Goal: Information Seeking & Learning: Learn about a topic

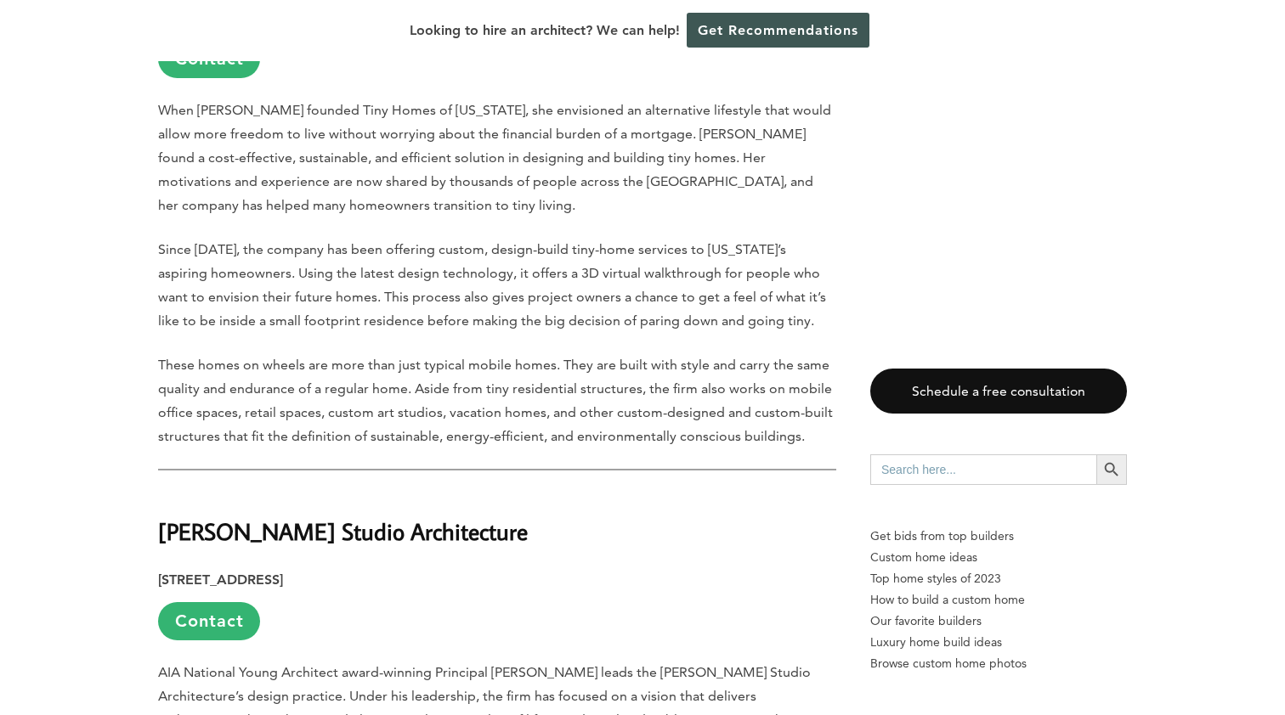
scroll to position [24754, 0]
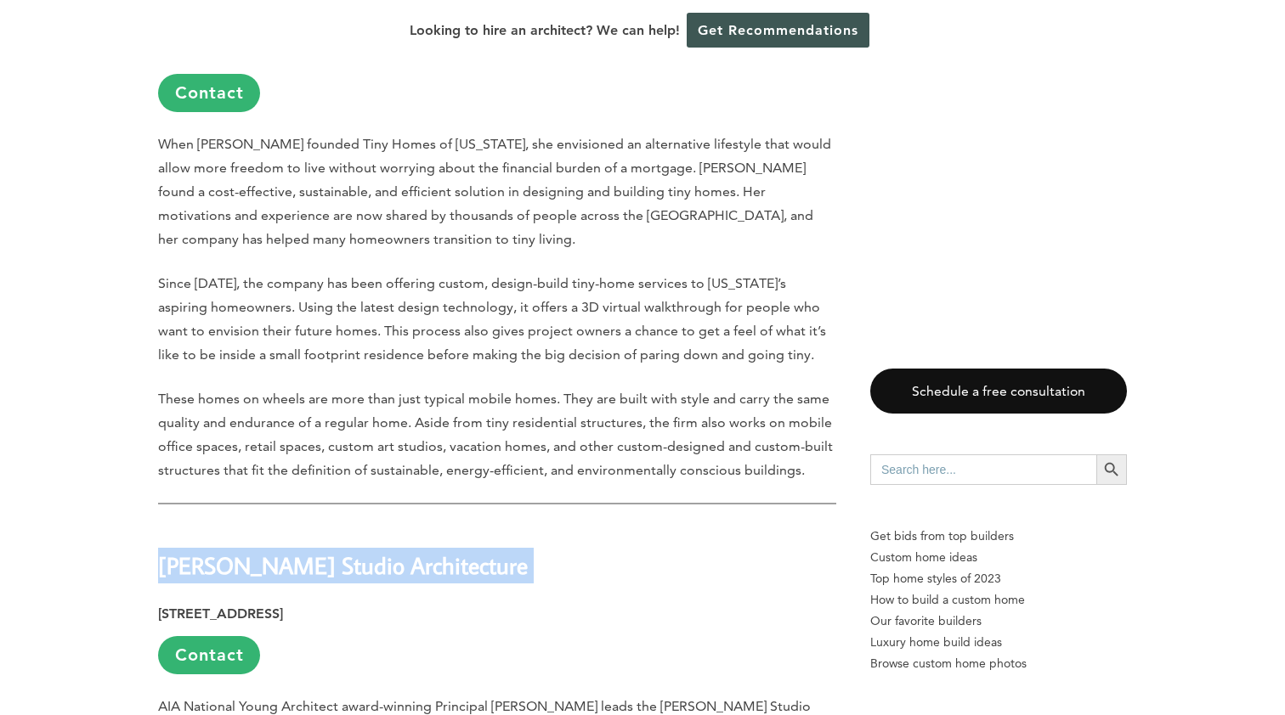
drag, startPoint x: 163, startPoint y: 121, endPoint x: 415, endPoint y: 133, distance: 251.7
click at [415, 551] on strong "Tomecek Studio Architecture" at bounding box center [343, 566] width 370 height 30
copy strong "Tomecek Studio Architec"
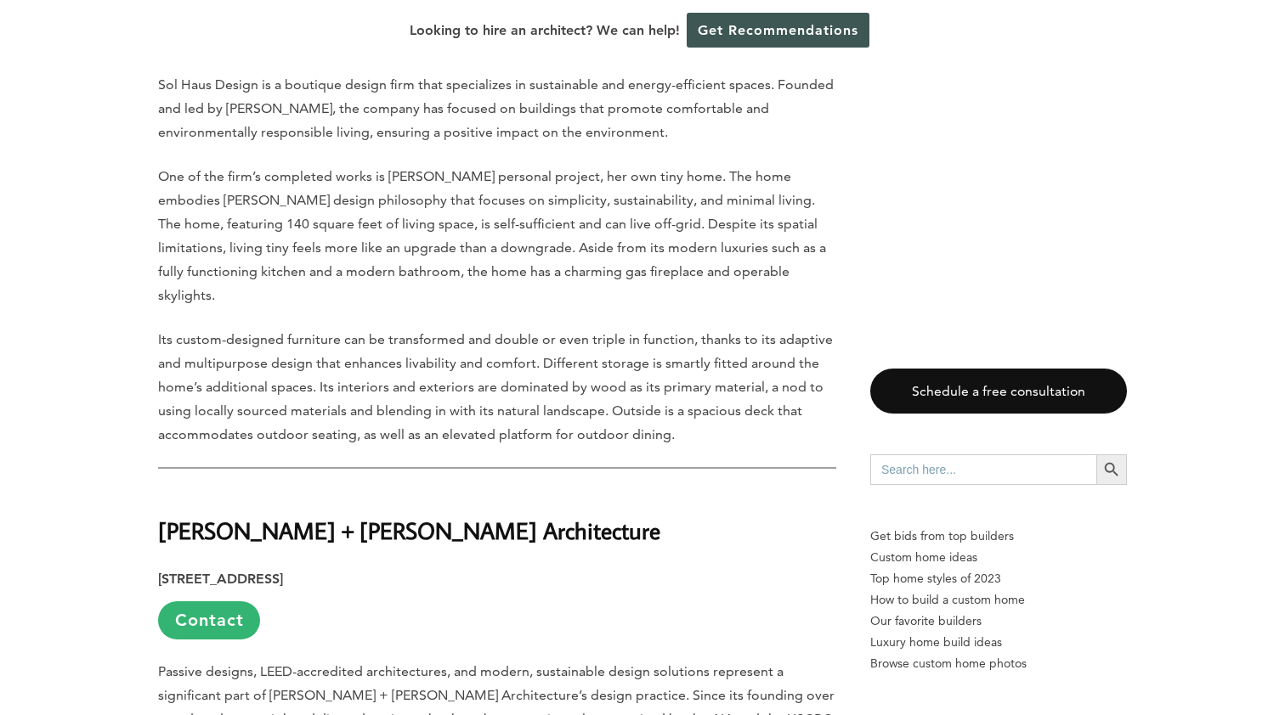
scroll to position [22225, 0]
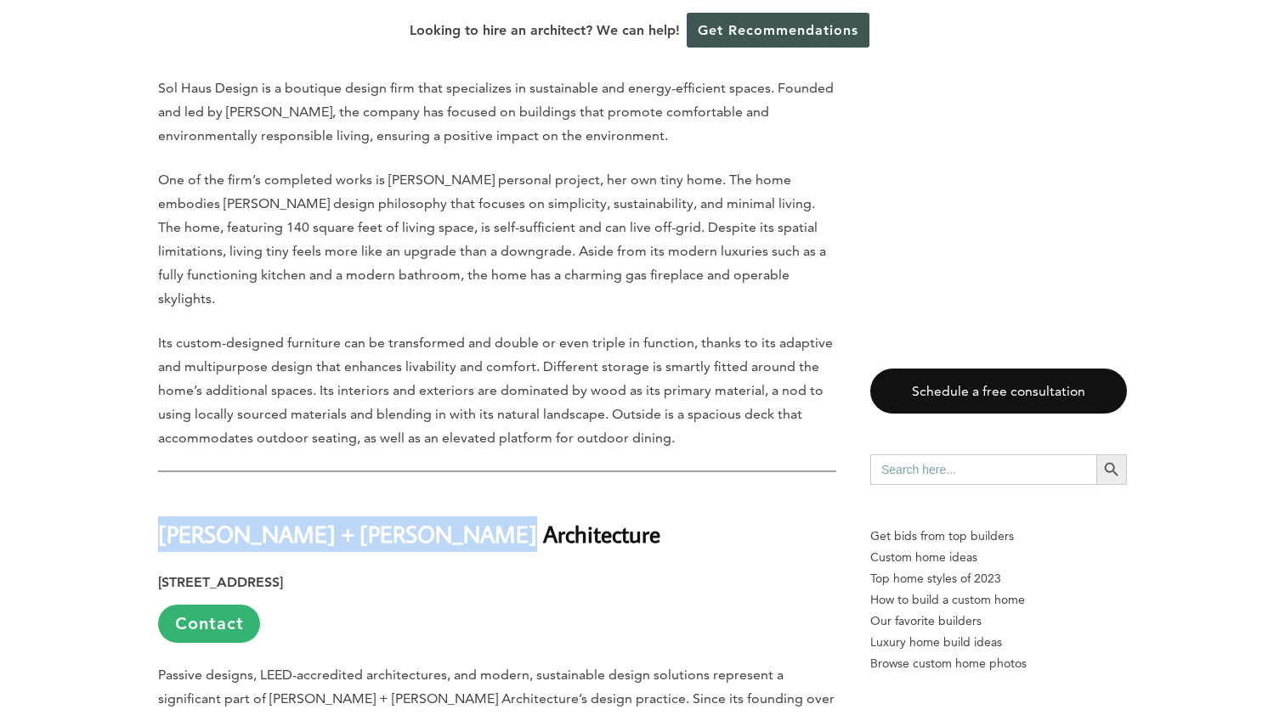
drag, startPoint x: 160, startPoint y: 116, endPoint x: 500, endPoint y: 113, distance: 340.7
click at [500, 493] on h2 "Sparano + Mooney Architecture" at bounding box center [497, 522] width 678 height 59
copy strong "Sparano + Mooney Architecture"
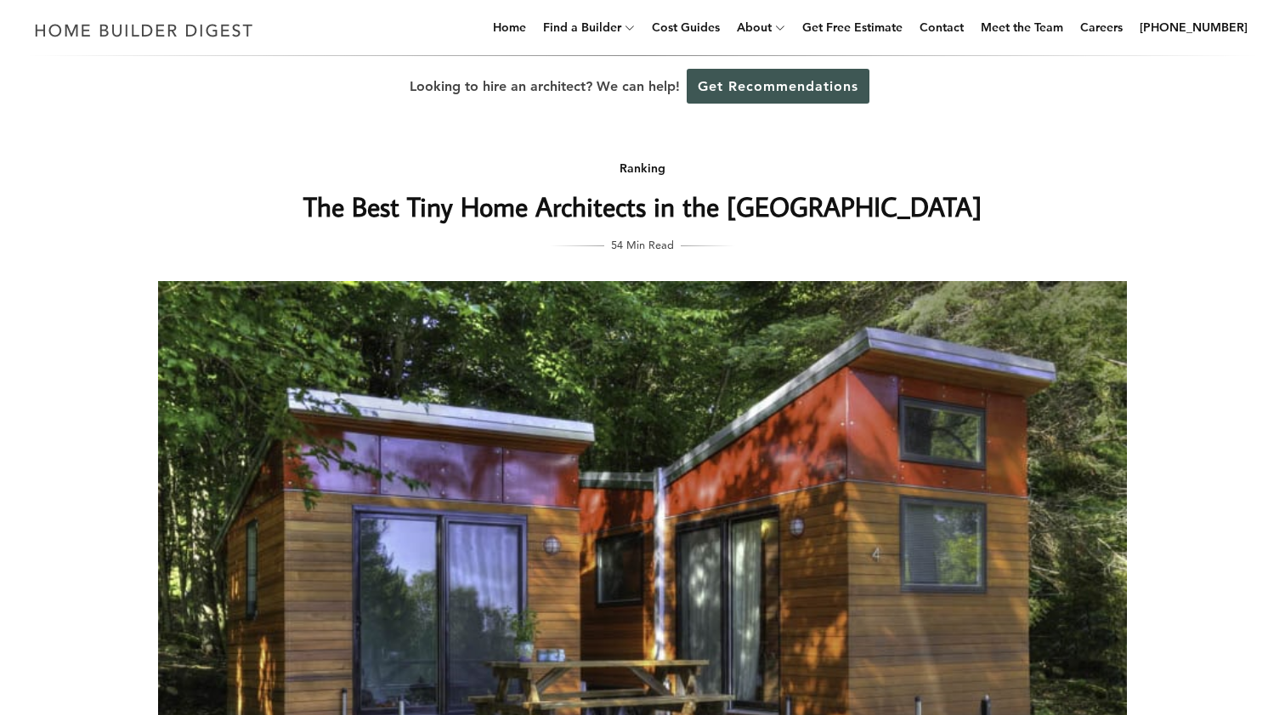
scroll to position [0, 0]
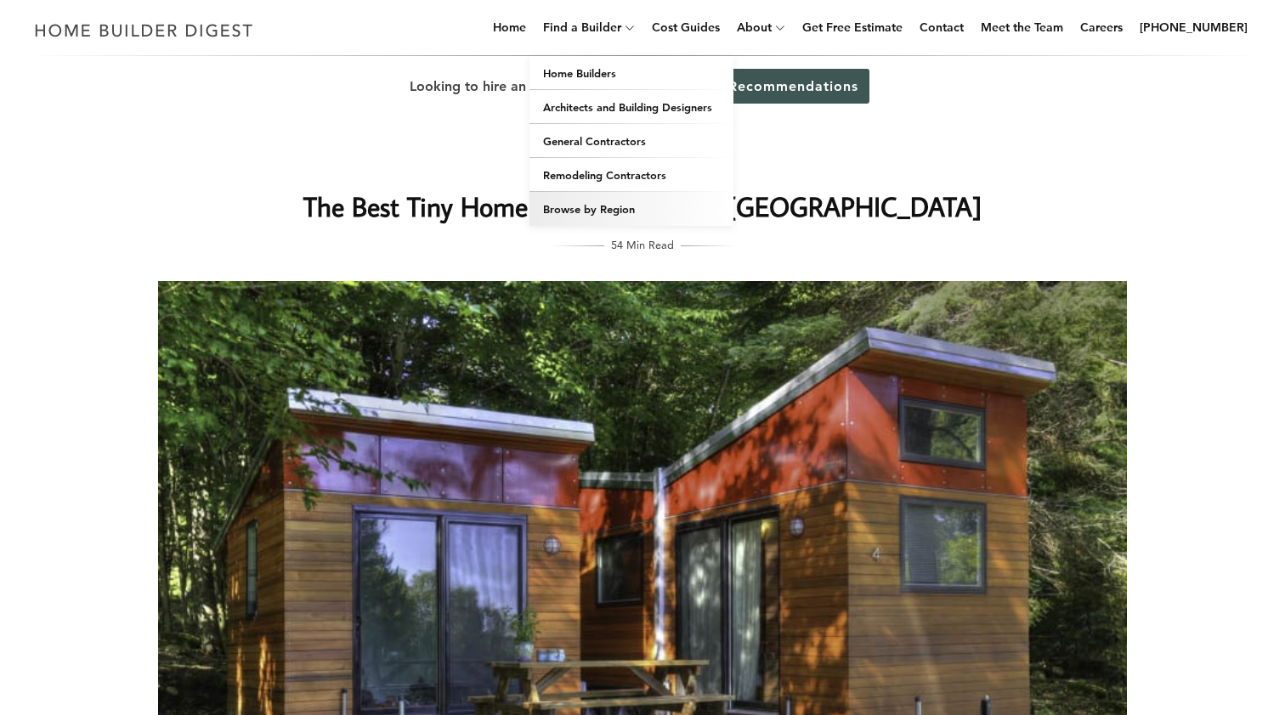
click at [618, 209] on link "Browse by Region" at bounding box center [631, 209] width 204 height 34
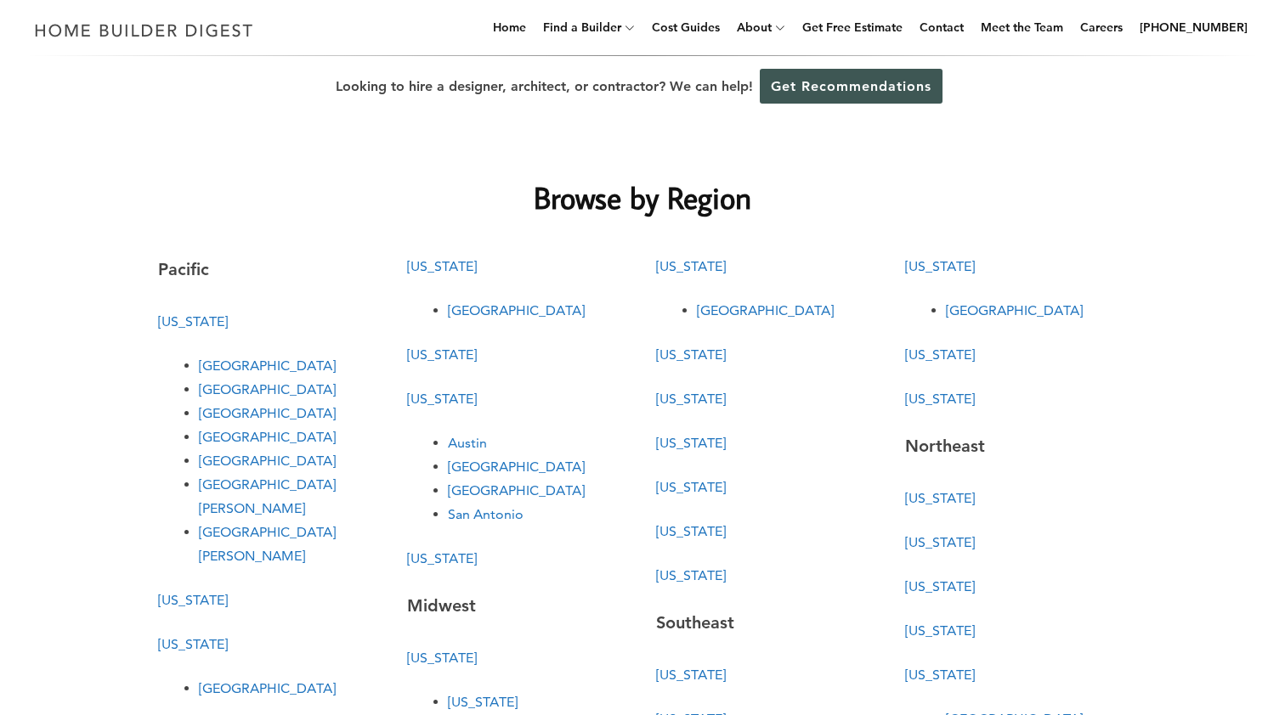
click at [201, 325] on link "[US_STATE]" at bounding box center [193, 322] width 70 height 16
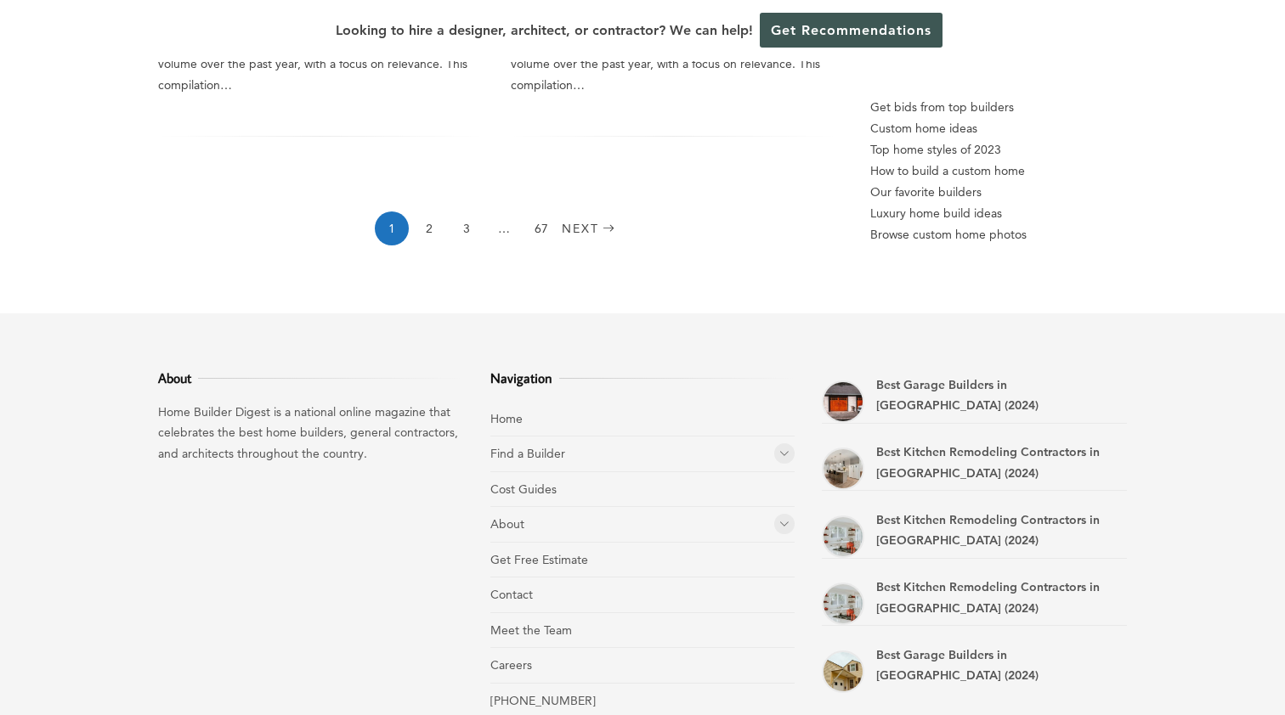
scroll to position [2753, 0]
click at [512, 447] on link "Find a Builder" at bounding box center [527, 454] width 75 height 15
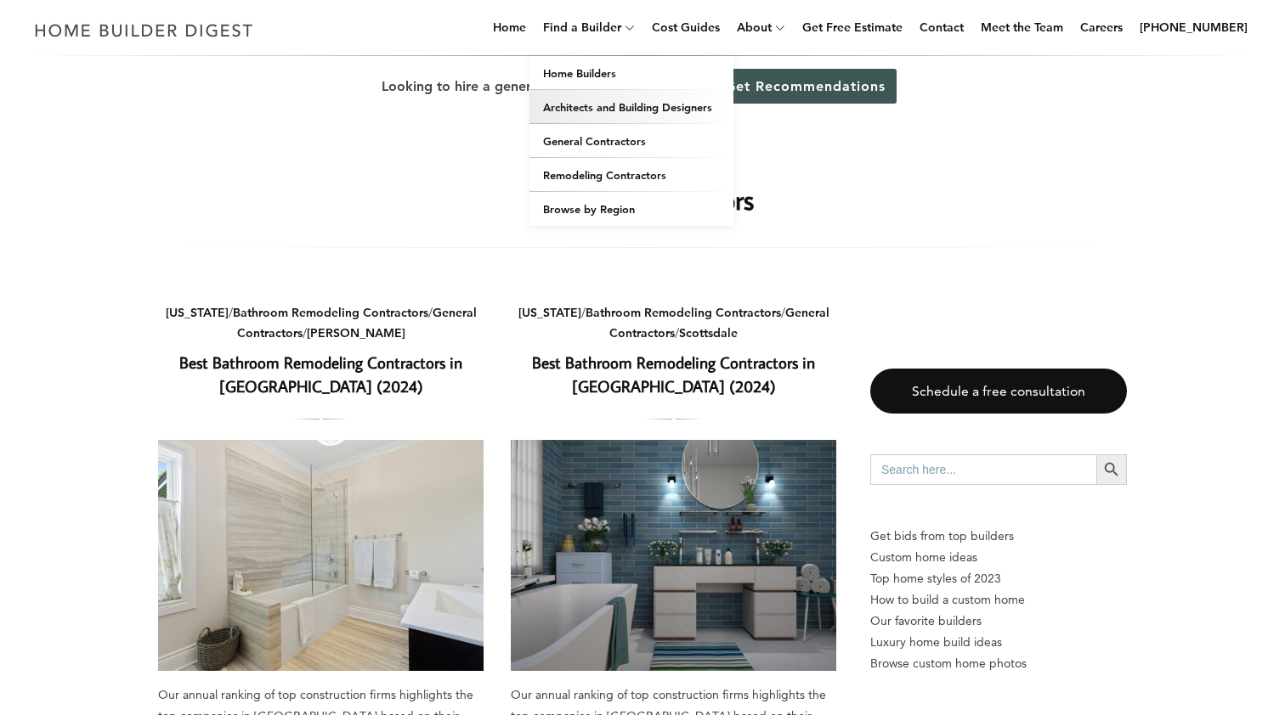
click at [612, 108] on link "Architects and Building Designers" at bounding box center [631, 107] width 204 height 34
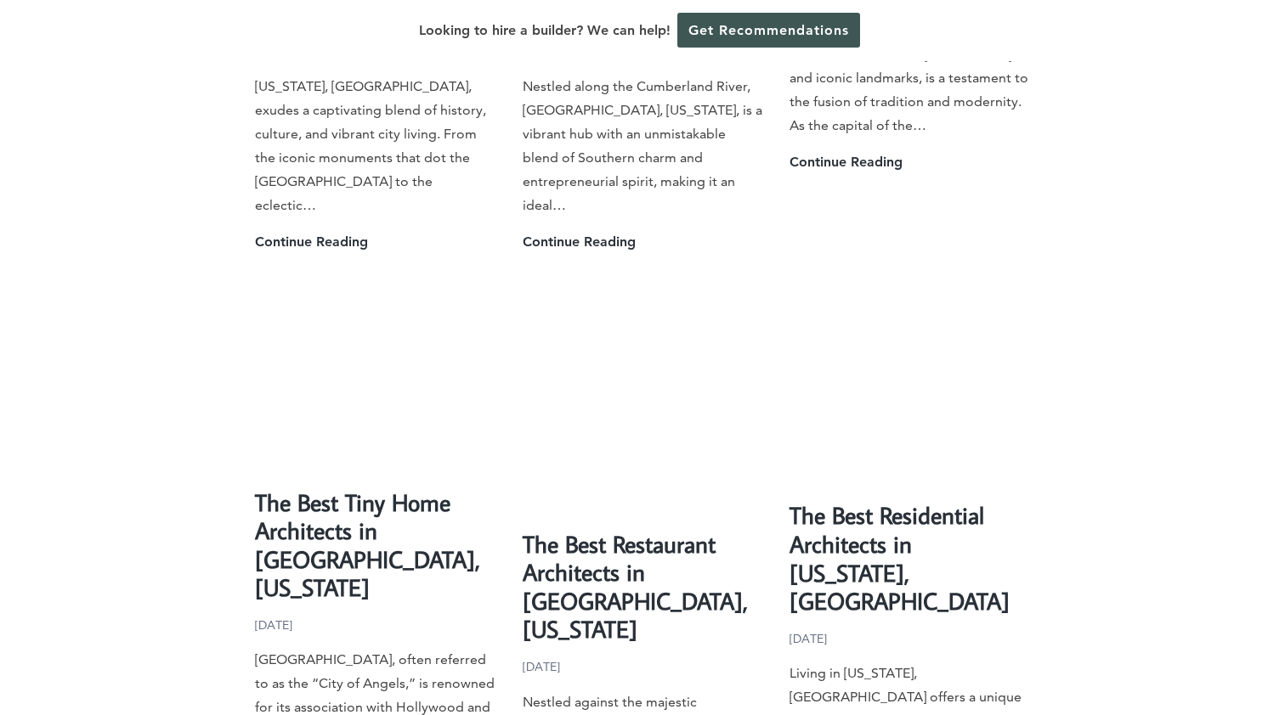
scroll to position [2161, 0]
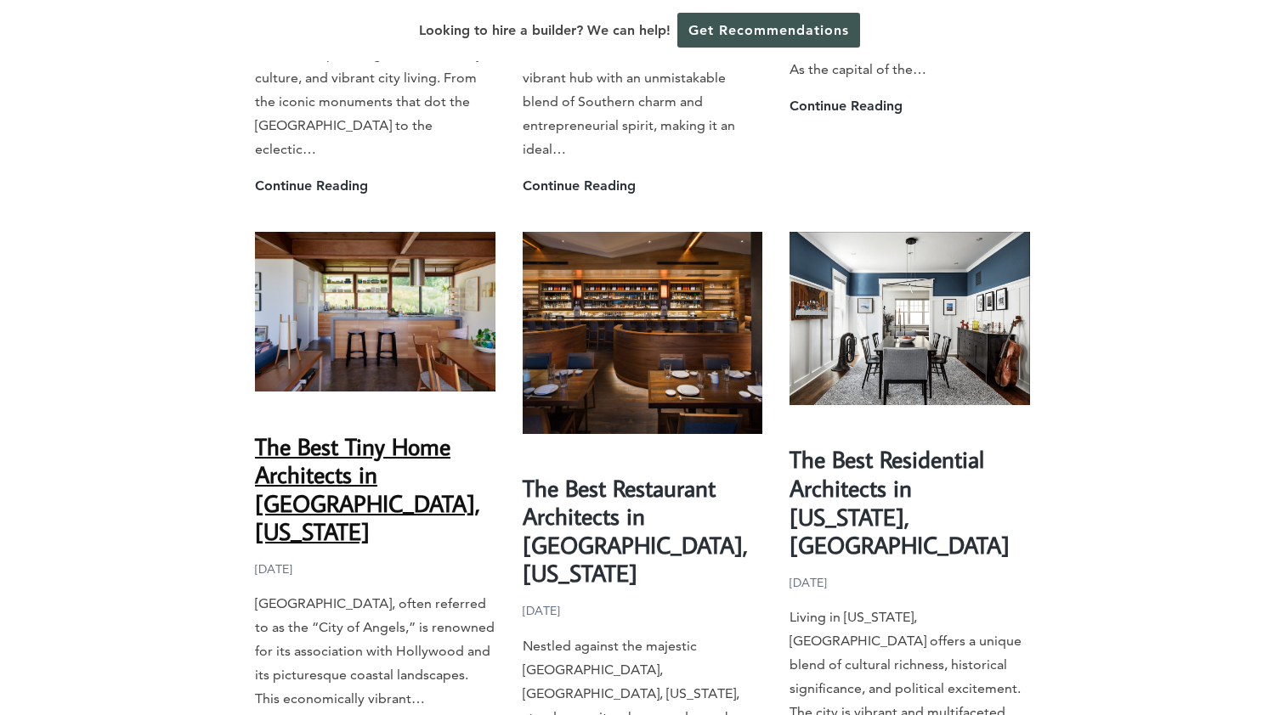
click at [392, 431] on link "The Best Tiny Home Architects in Los Angeles, California" at bounding box center [367, 489] width 225 height 117
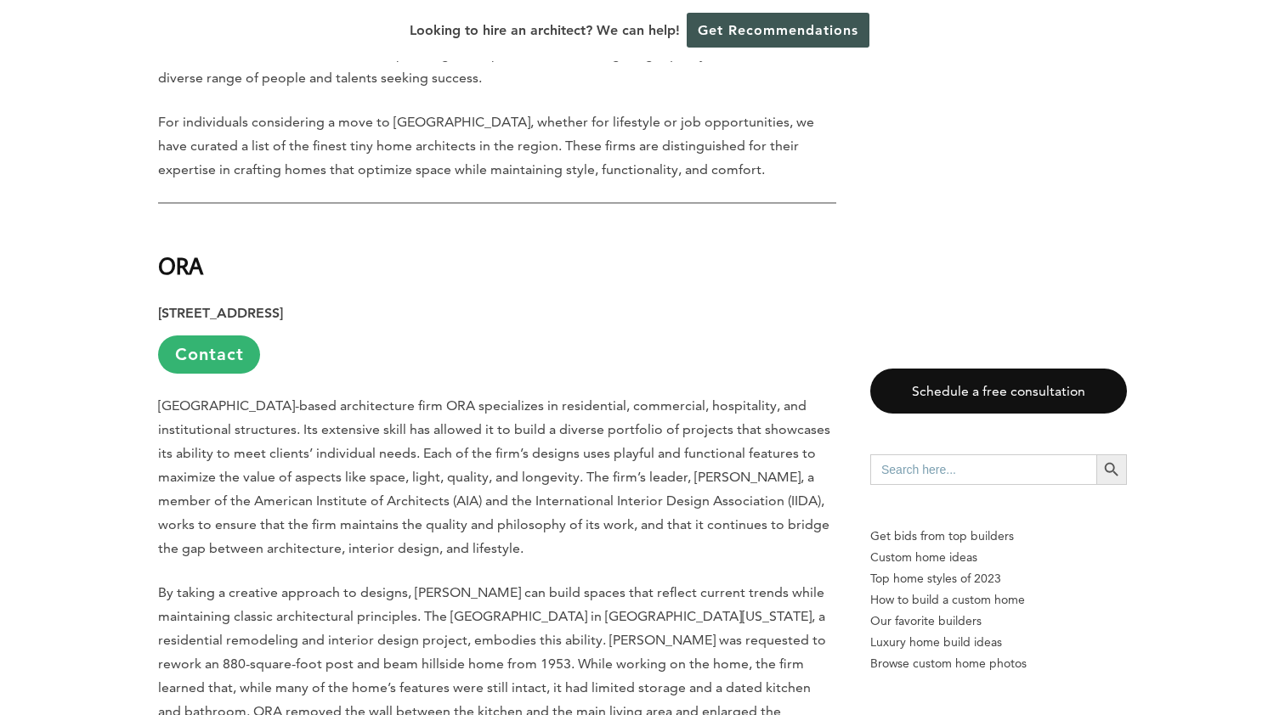
scroll to position [980, 0]
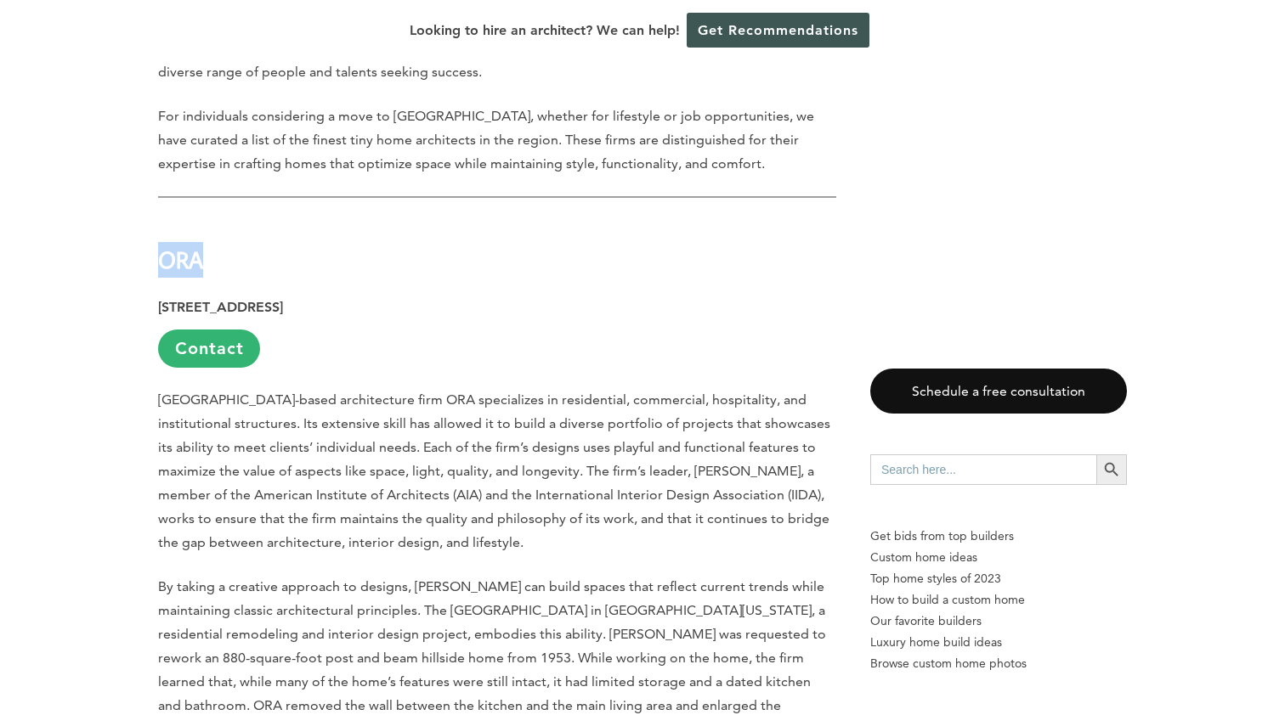
drag, startPoint x: 157, startPoint y: 217, endPoint x: 206, endPoint y: 222, distance: 48.7
copy strong "ORA"
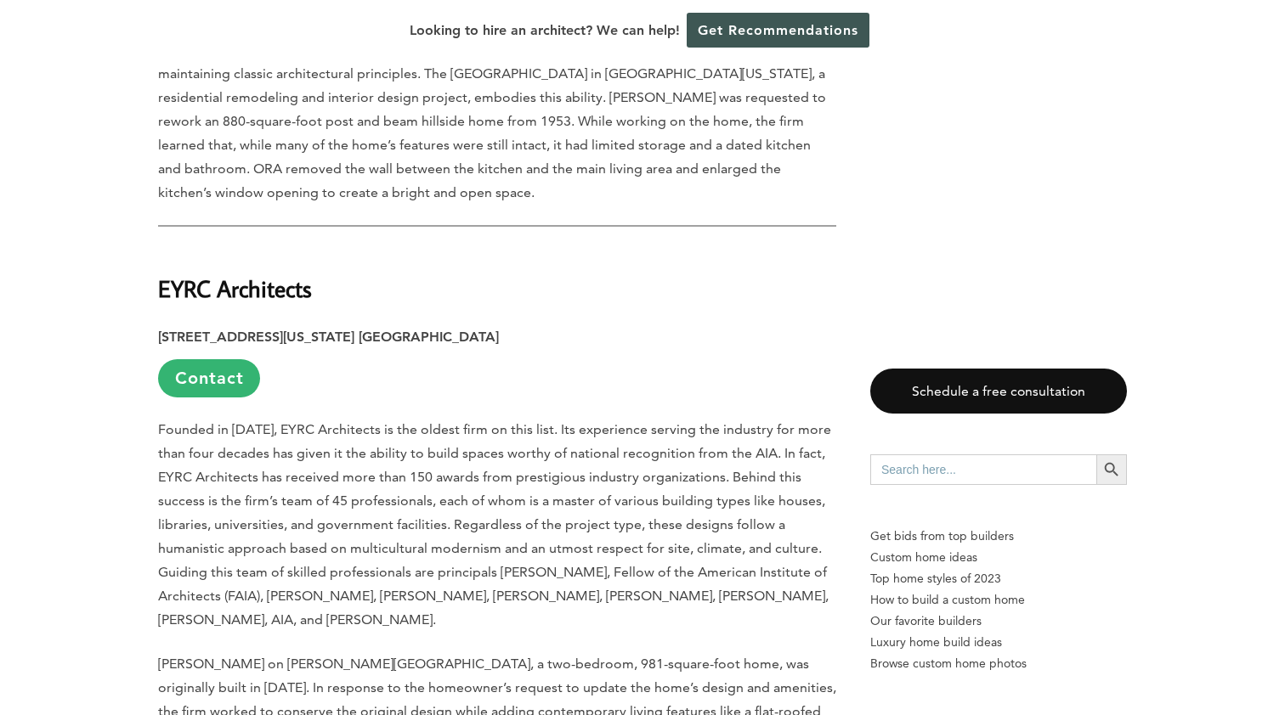
scroll to position [1518, 0]
drag, startPoint x: 161, startPoint y: 218, endPoint x: 320, endPoint y: 219, distance: 158.9
click at [312, 273] on strong "EYRC Architects" at bounding box center [235, 288] width 154 height 30
copy strong "EYRC Architects"
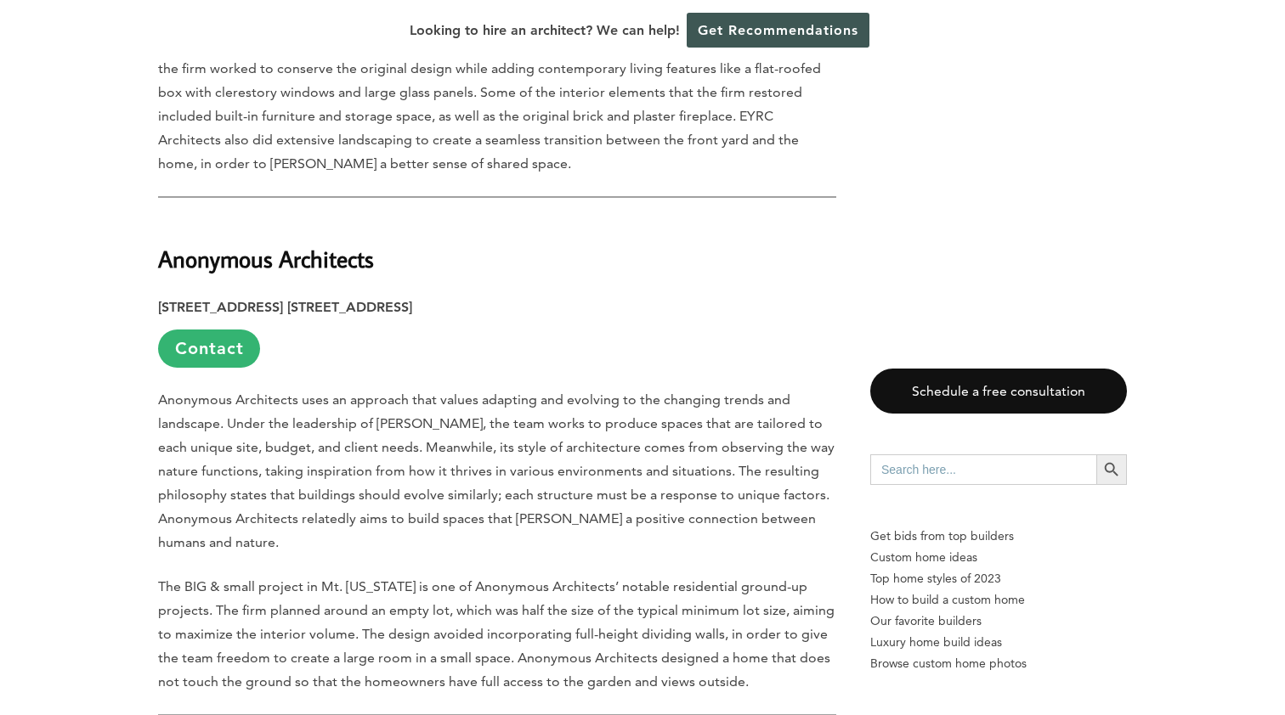
scroll to position [2162, 0]
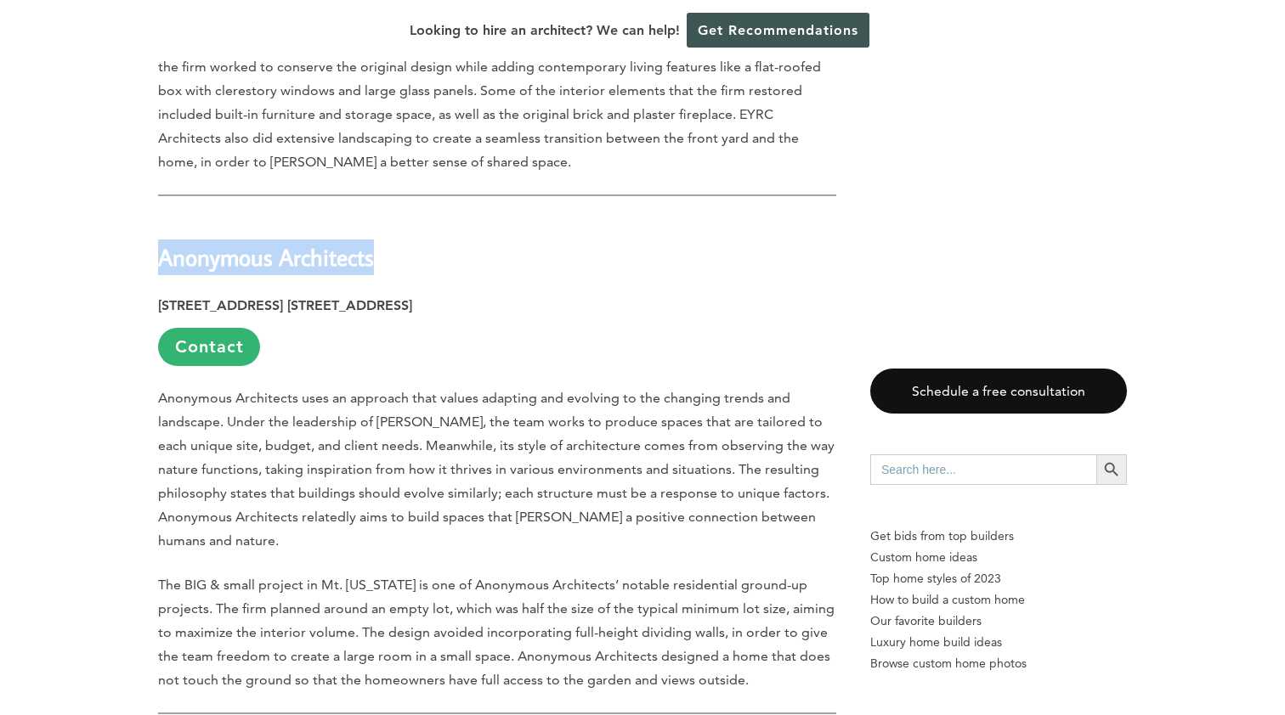
drag, startPoint x: 162, startPoint y: 142, endPoint x: 383, endPoint y: 148, distance: 221.0
click at [374, 242] on strong "Anonymous Architects" at bounding box center [266, 257] width 216 height 30
copy strong "Anonymous Architects"
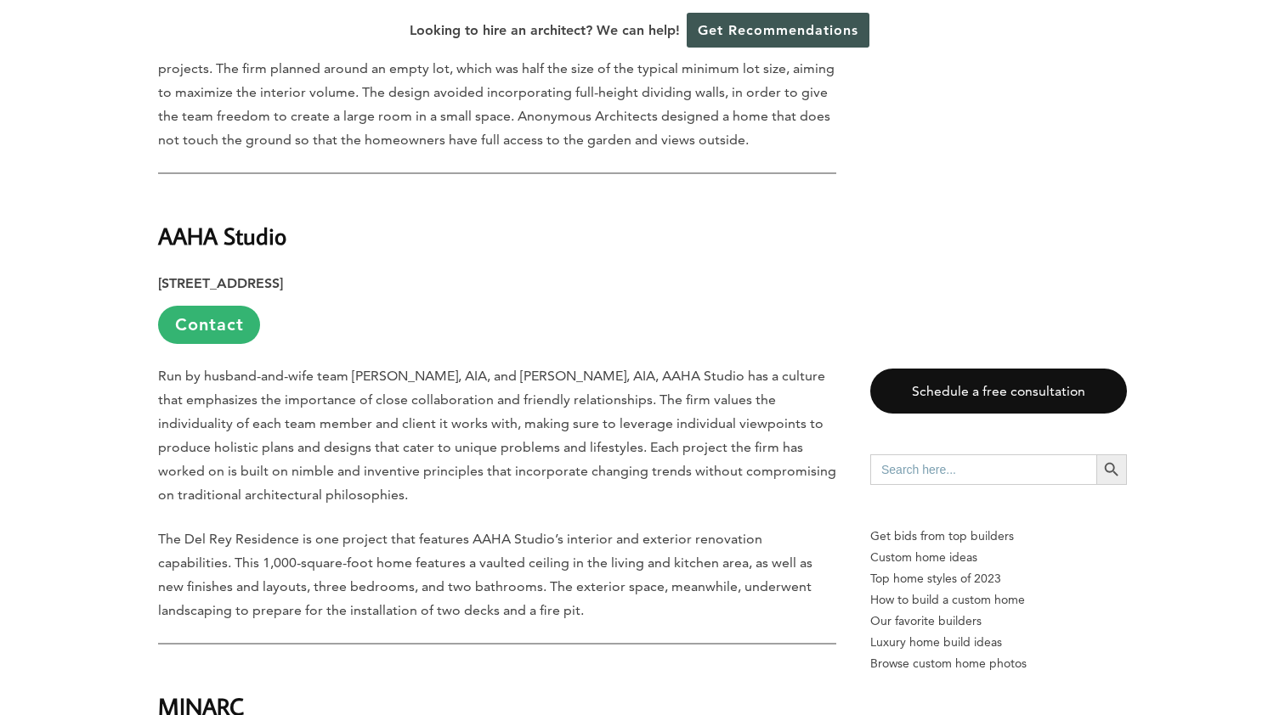
scroll to position [2724, 0]
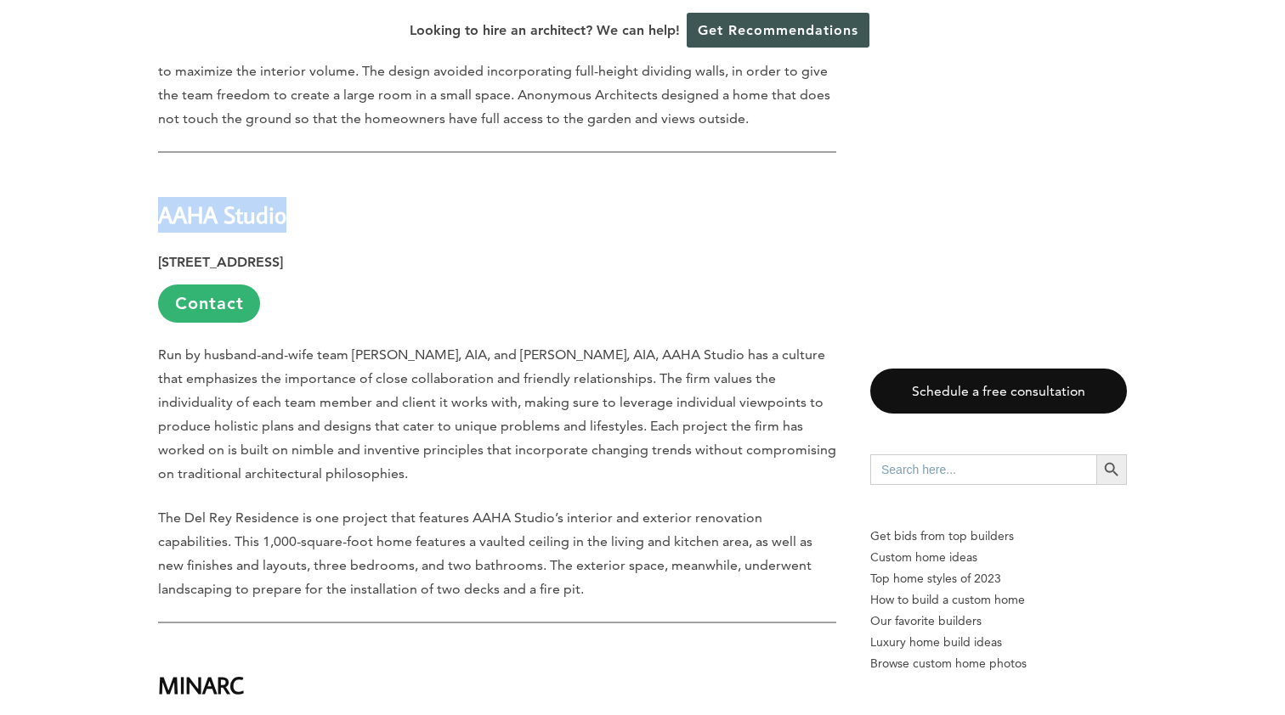
drag, startPoint x: 163, startPoint y: 77, endPoint x: 287, endPoint y: 70, distance: 124.3
click at [286, 200] on strong "AAHA Studio" at bounding box center [222, 215] width 128 height 30
copy strong "AAHA Studi"
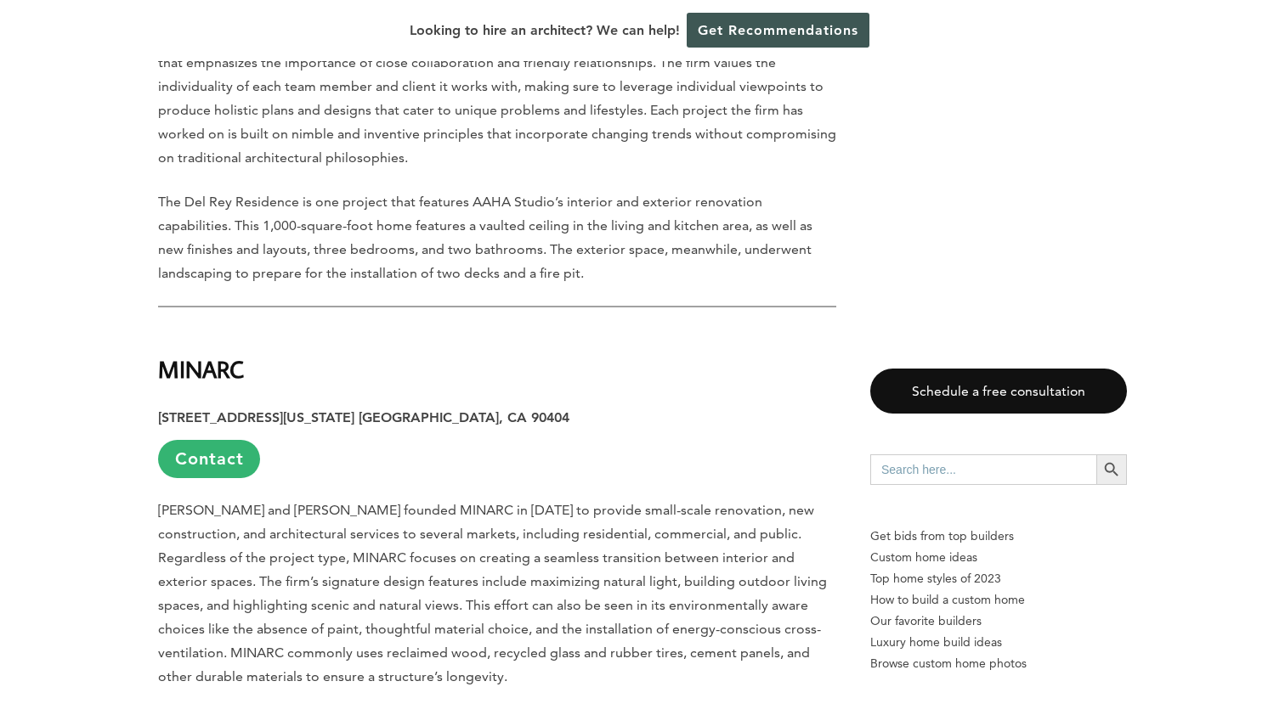
scroll to position [3048, 0]
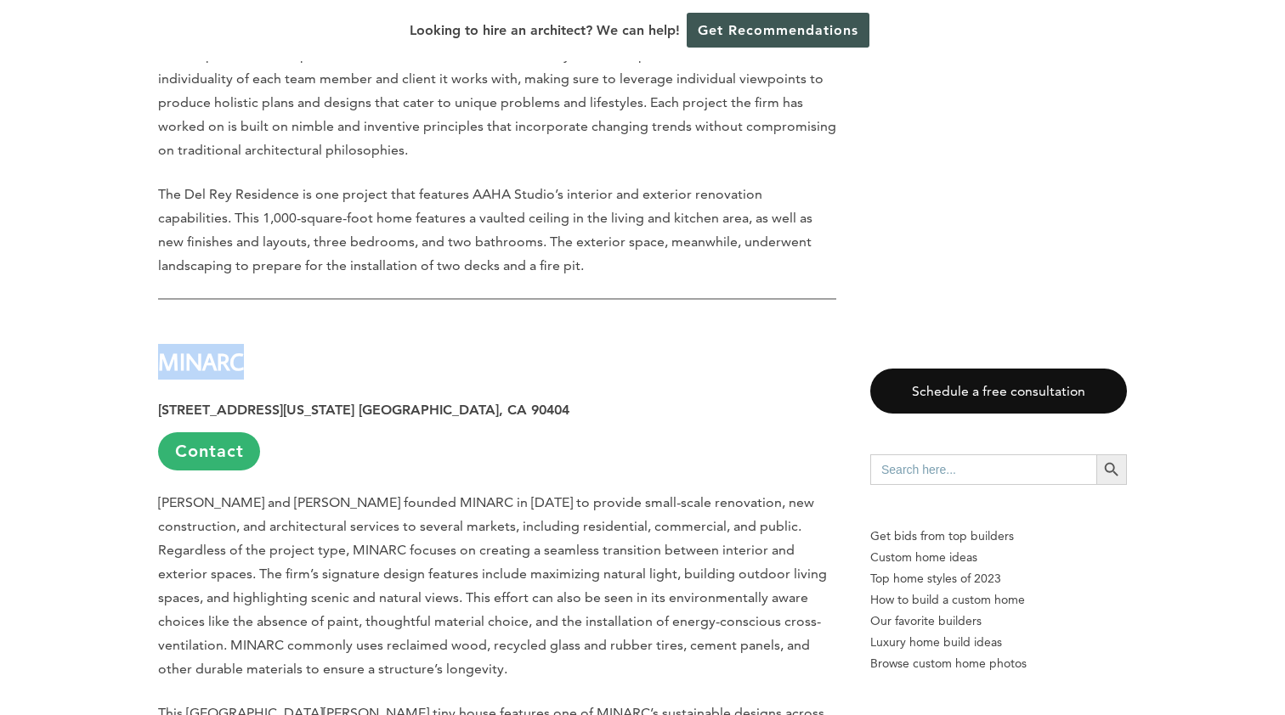
drag, startPoint x: 160, startPoint y: 223, endPoint x: 247, endPoint y: 230, distance: 87.8
click at [244, 347] on strong "MINARC" at bounding box center [201, 362] width 86 height 30
copy strong "MINARC"
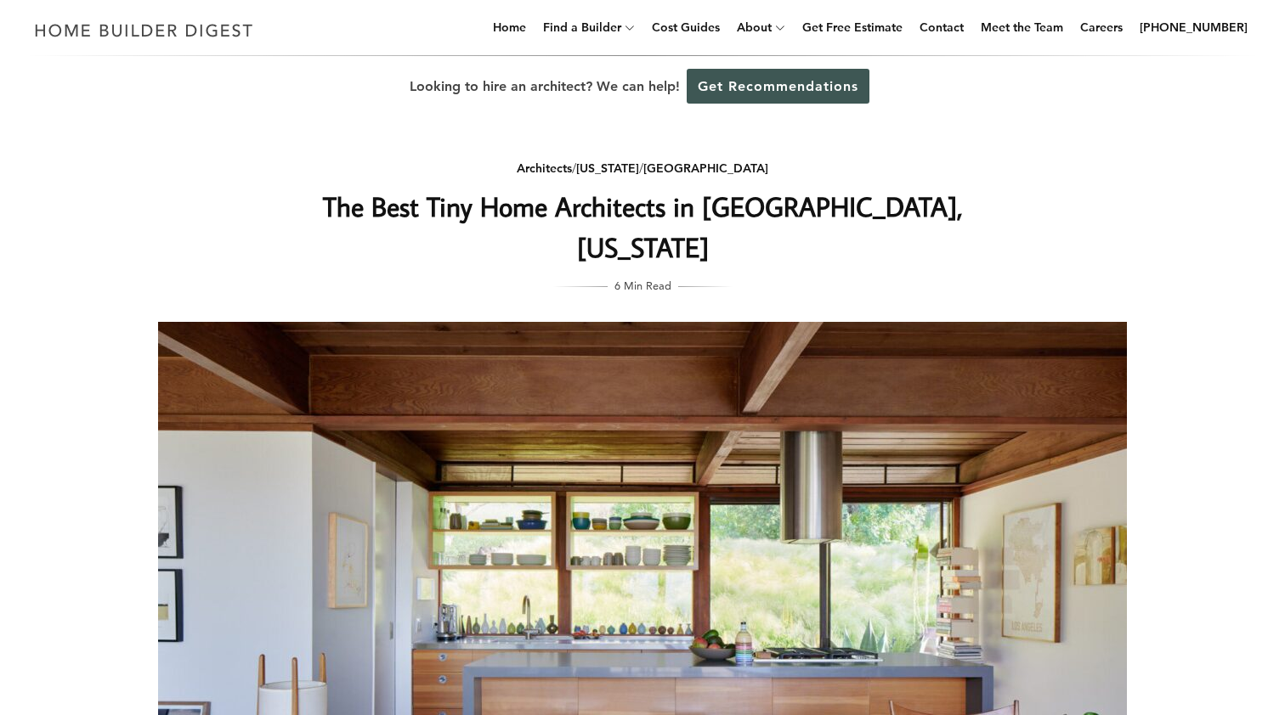
scroll to position [0, 0]
click at [637, 168] on link "[US_STATE]" at bounding box center [607, 168] width 63 height 15
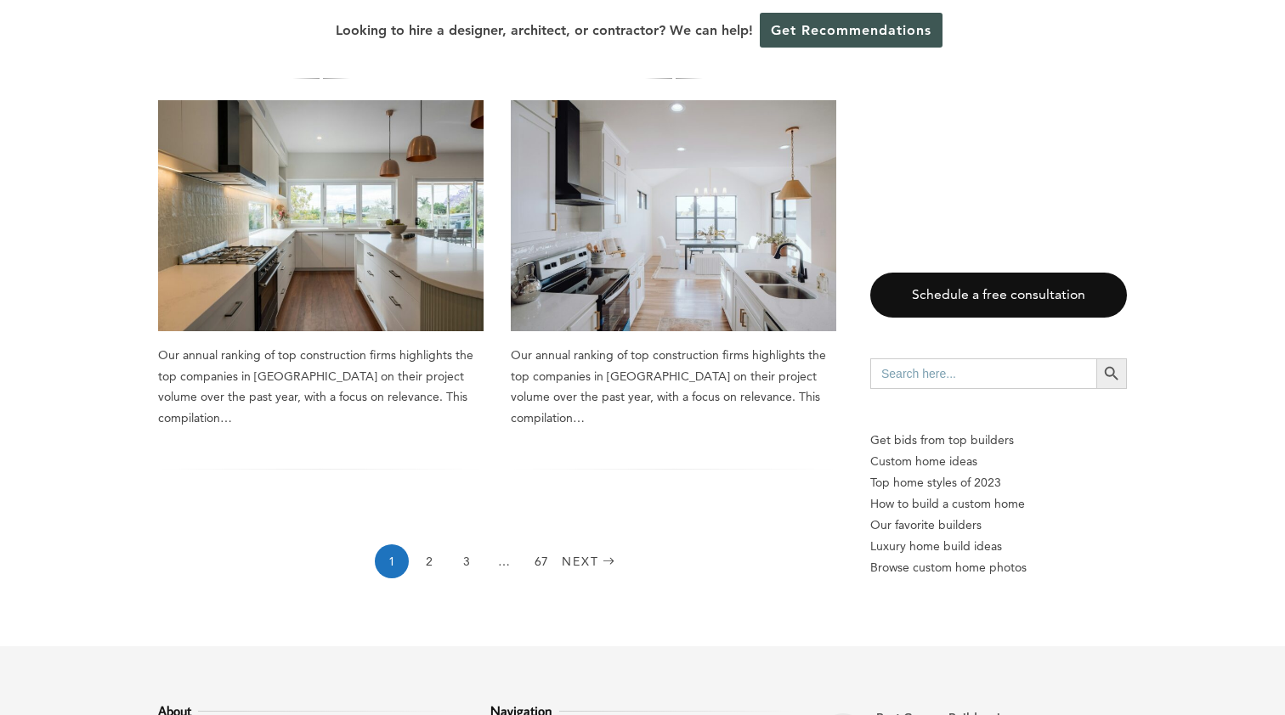
scroll to position [2422, 0]
click at [427, 544] on link "2" at bounding box center [429, 561] width 34 height 34
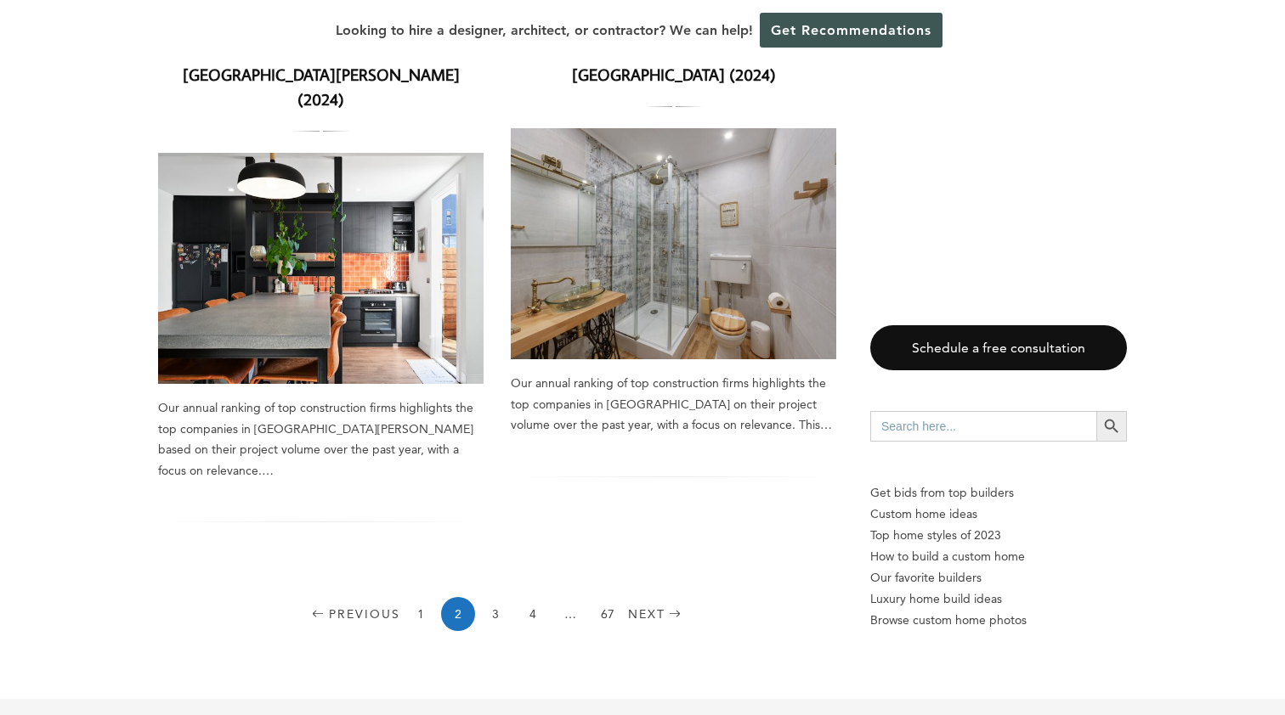
scroll to position [2505, 0]
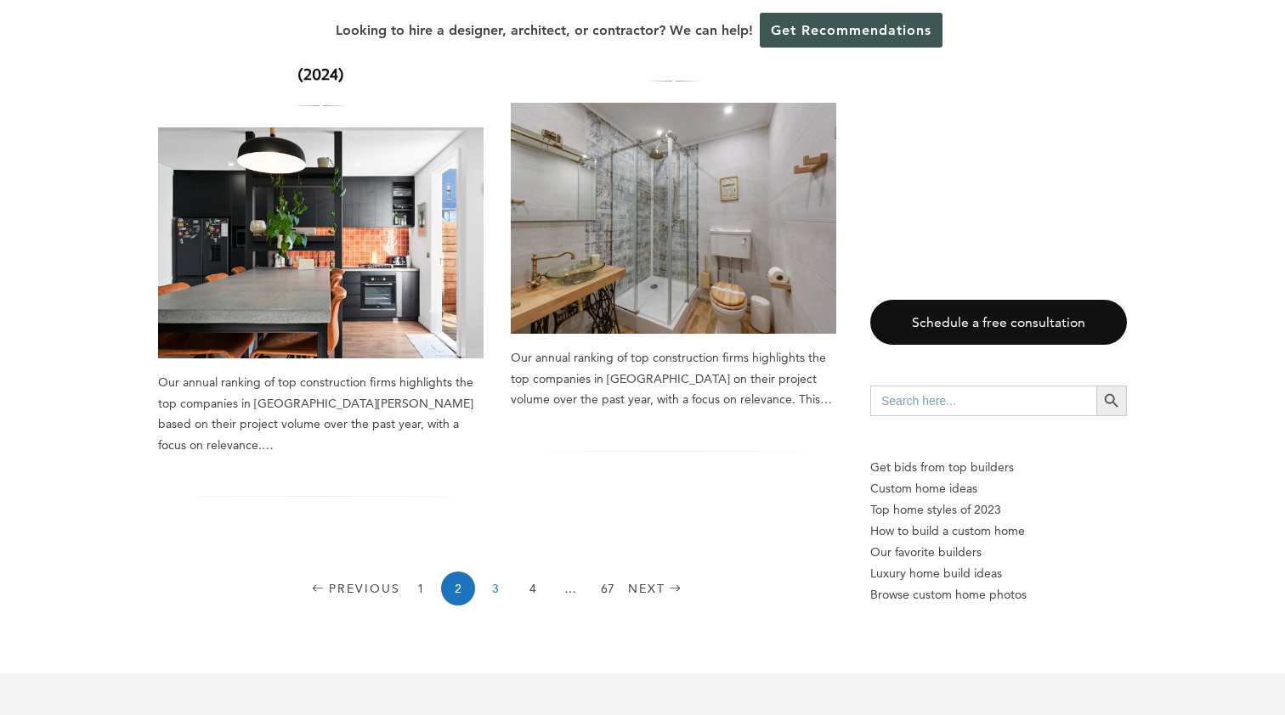
click at [493, 572] on link "3" at bounding box center [495, 589] width 34 height 34
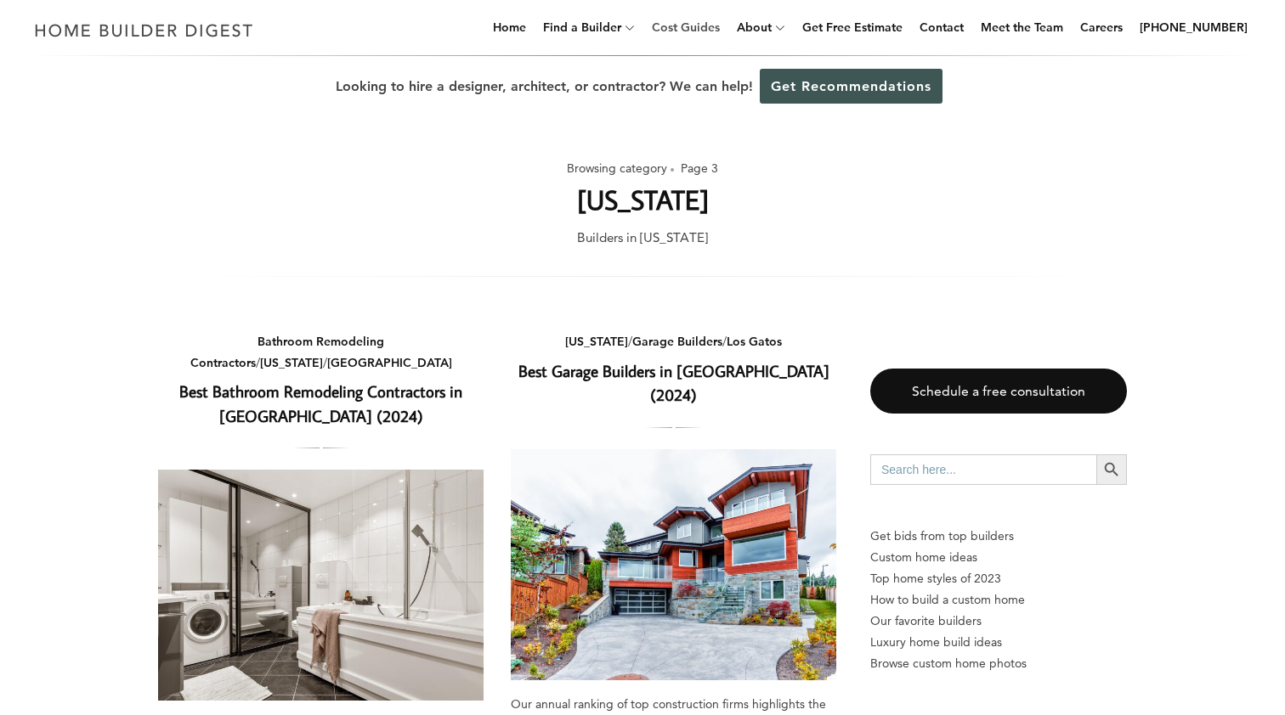
click at [726, 27] on link "Cost Guides" at bounding box center [686, 27] width 82 height 54
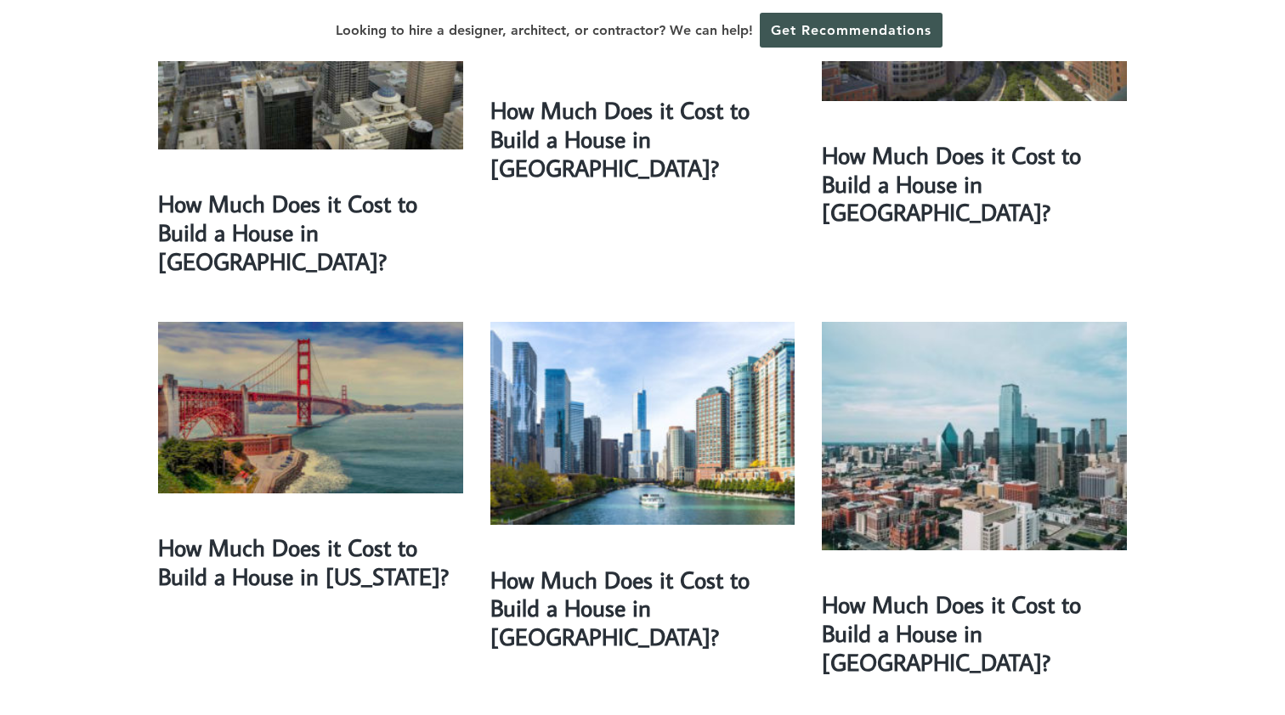
scroll to position [731, 0]
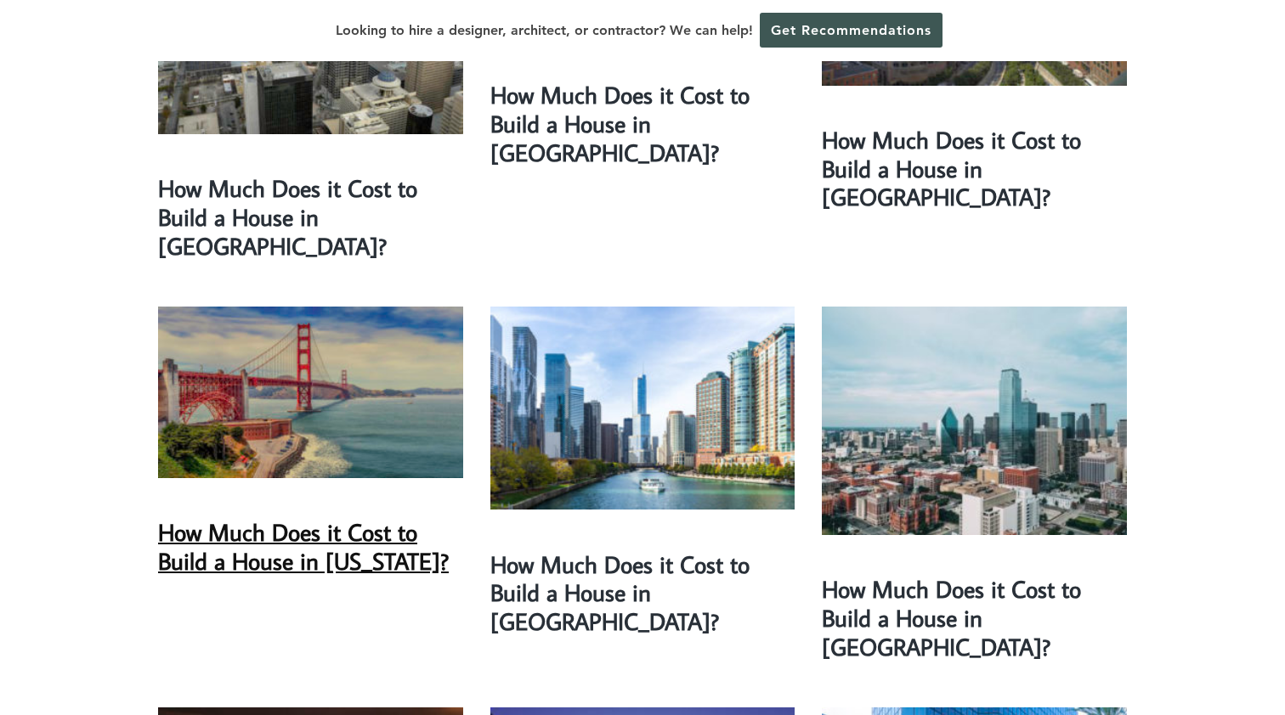
click at [378, 517] on link "How Much Does it Cost to Build a House in [US_STATE]?" at bounding box center [303, 547] width 291 height 60
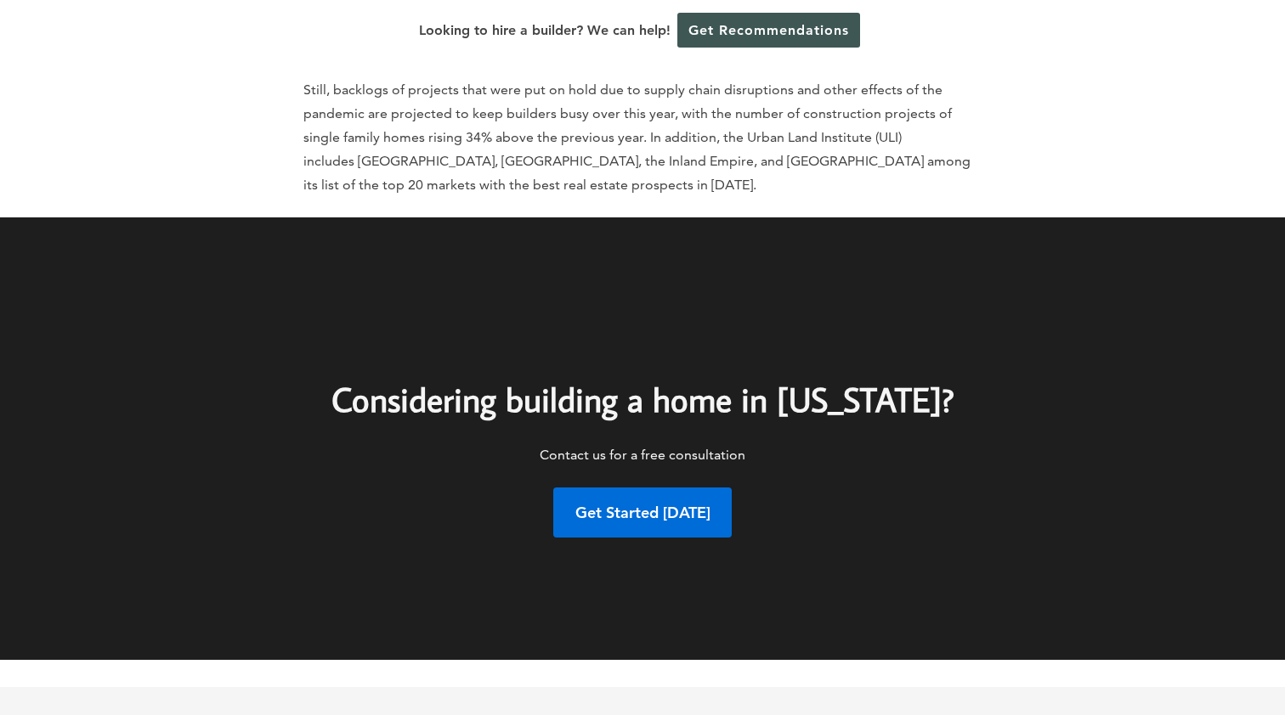
scroll to position [19673, 0]
